Goal: Navigation & Orientation: Understand site structure

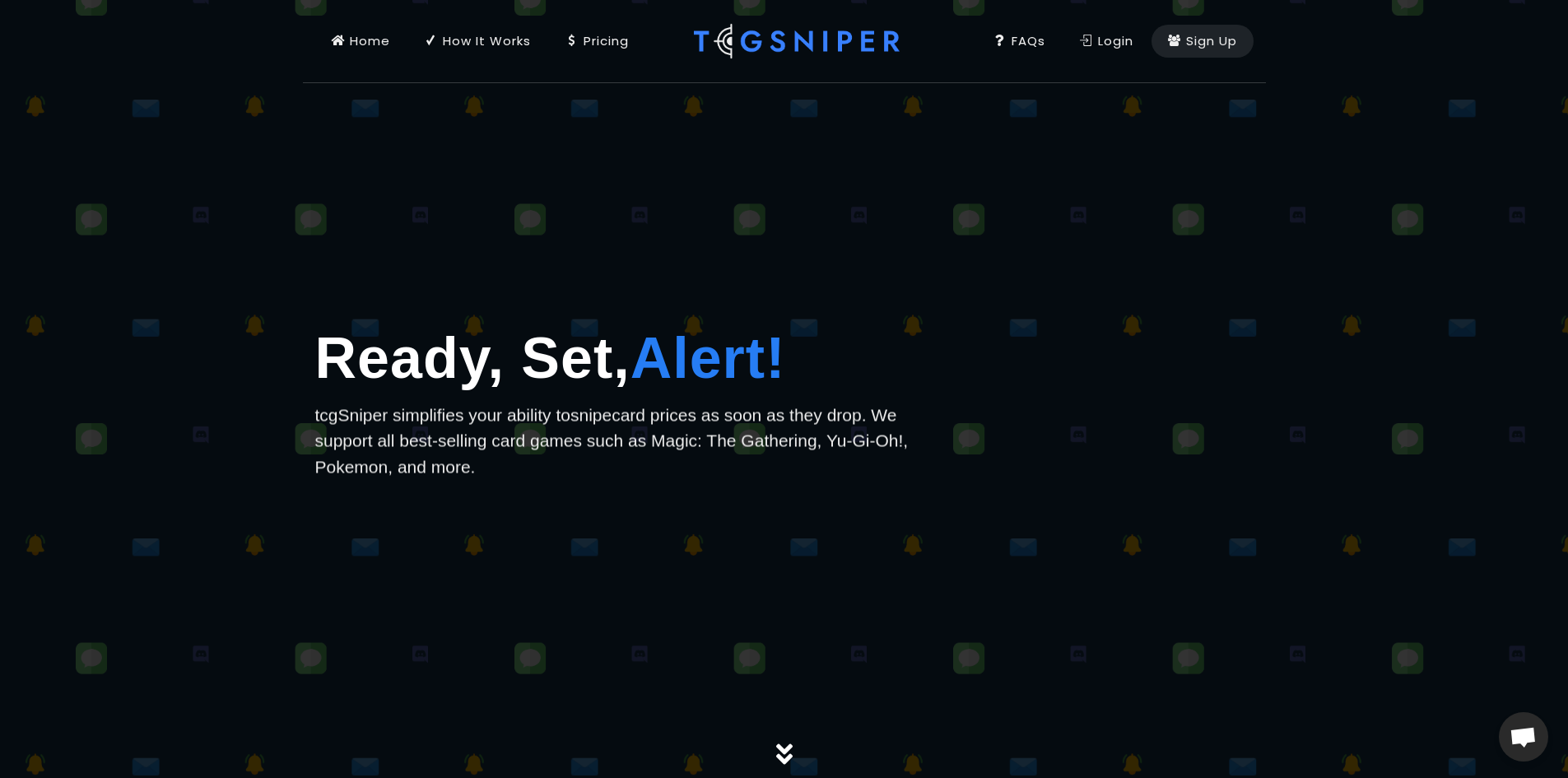
click at [1098, 44] on div "Login" at bounding box center [1106, 40] width 53 height 18
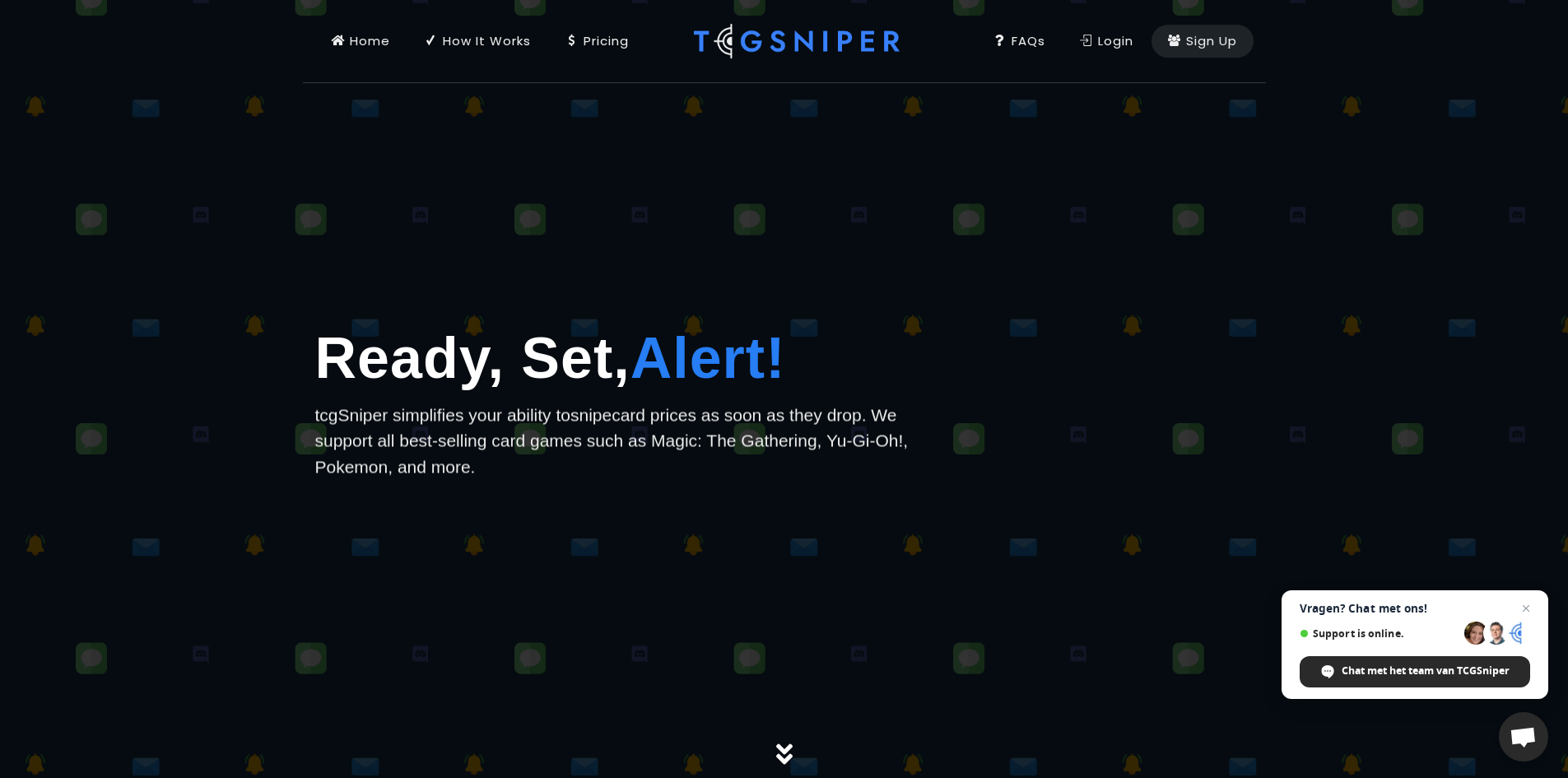
click at [462, 40] on div "How It Works" at bounding box center [477, 40] width 106 height 18
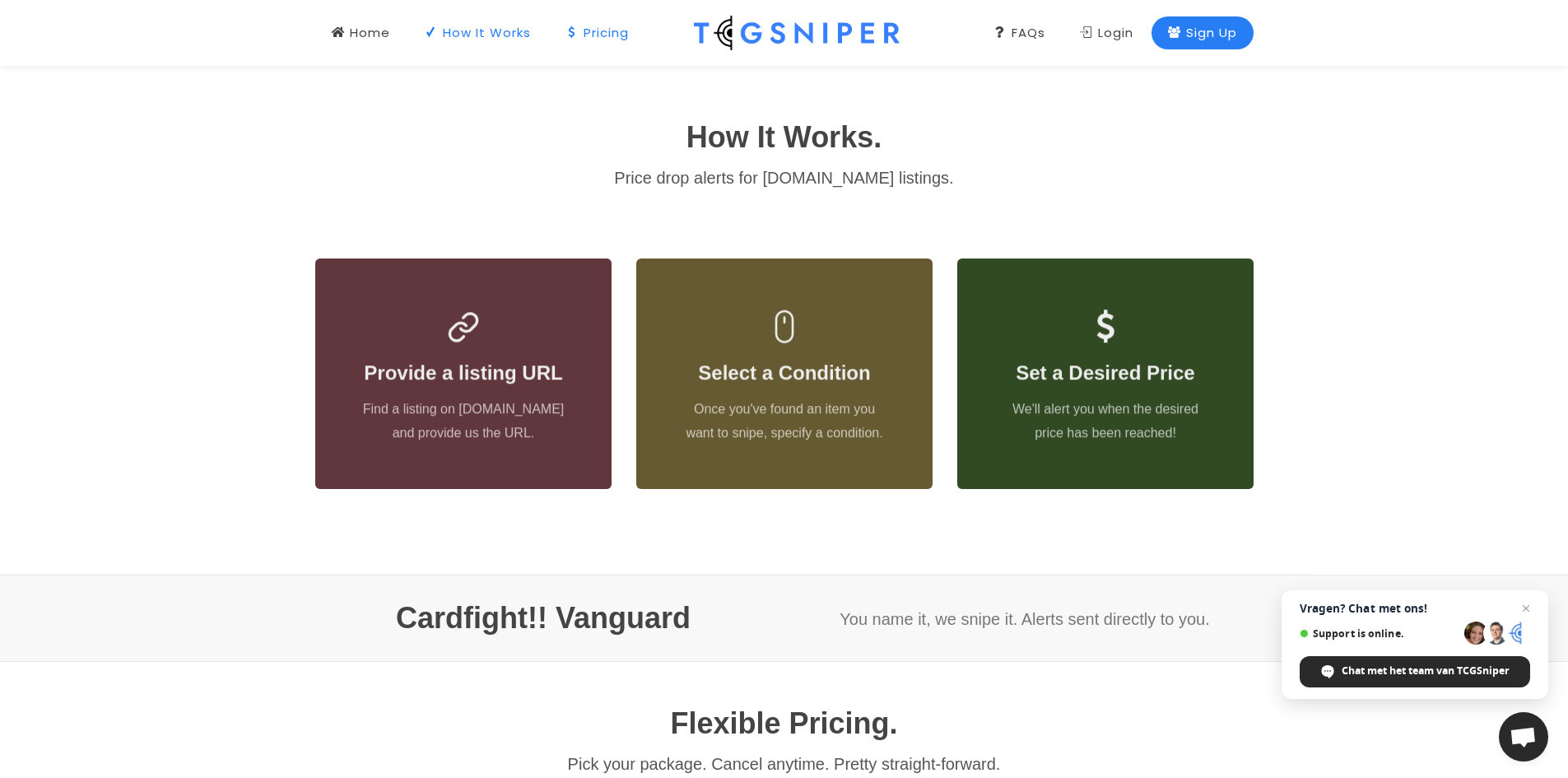
click at [588, 40] on div "Pricing" at bounding box center [597, 33] width 64 height 18
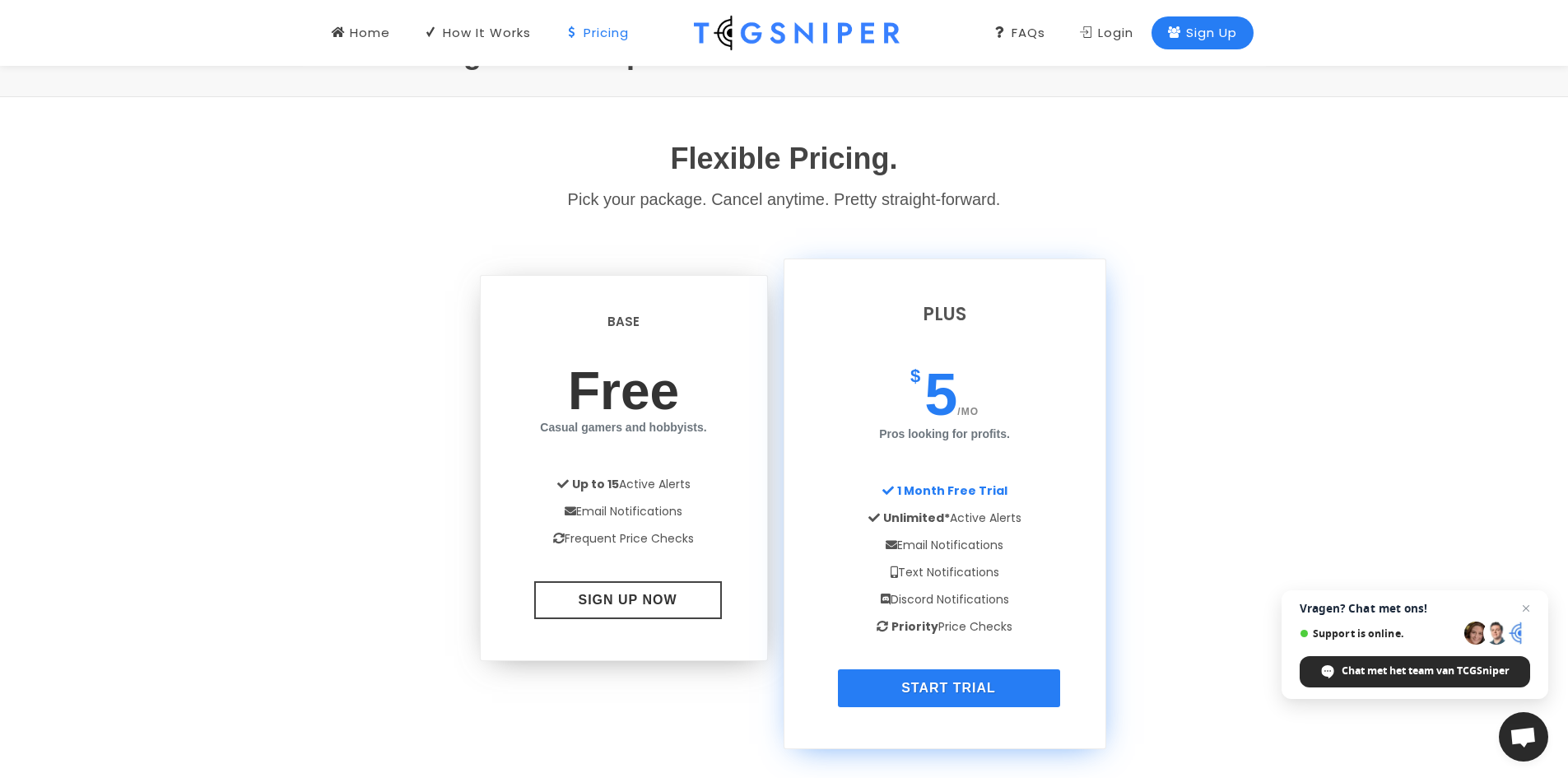
scroll to position [1281, 0]
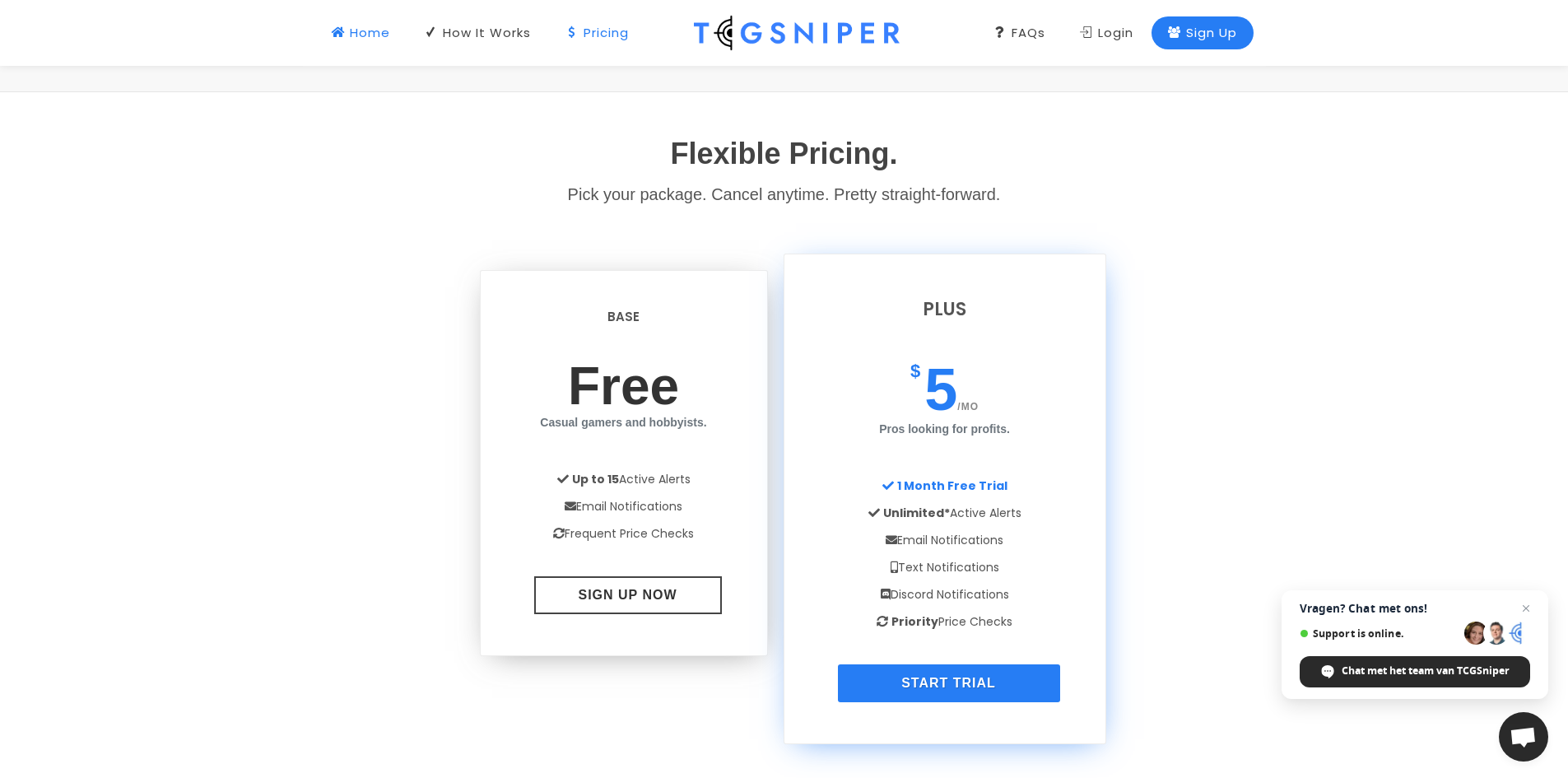
click at [370, 31] on div "Home" at bounding box center [361, 33] width 59 height 18
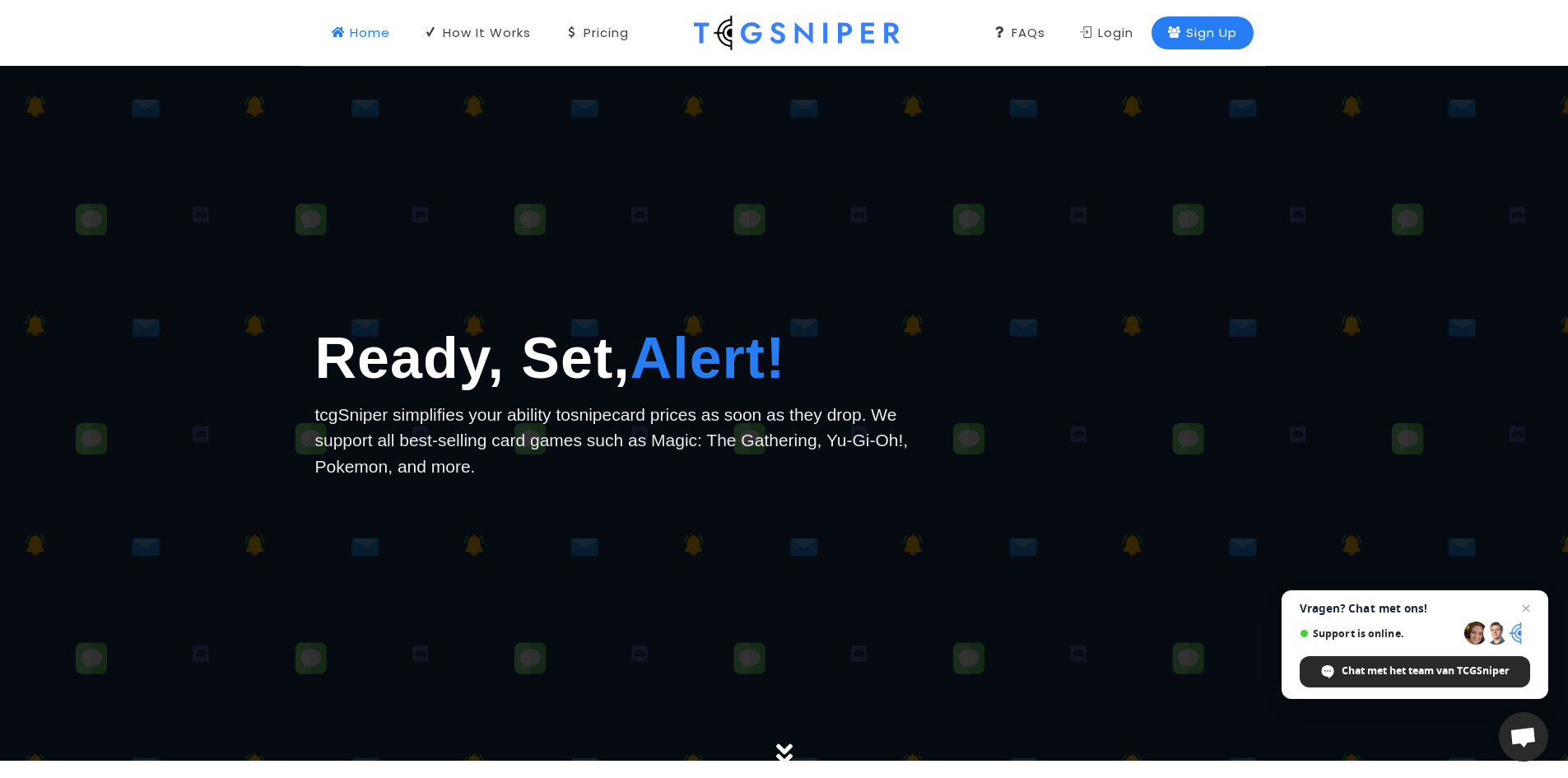
scroll to position [0, 0]
